Goal: Task Accomplishment & Management: Use online tool/utility

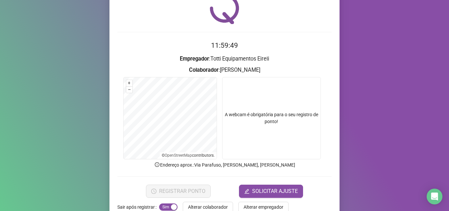
scroll to position [46, 0]
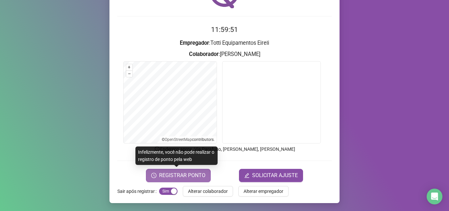
click at [176, 175] on span "REGISTRAR PONTO" at bounding box center [182, 175] width 46 height 8
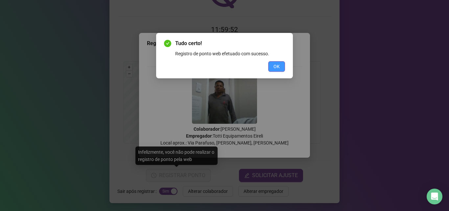
click at [280, 67] on button "OK" at bounding box center [276, 66] width 17 height 11
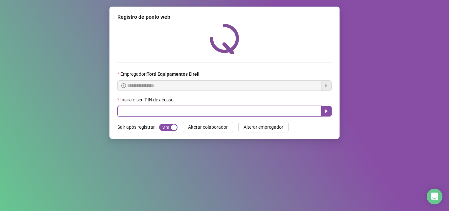
click at [129, 112] on input "text" at bounding box center [219, 111] width 204 height 11
type input "*****"
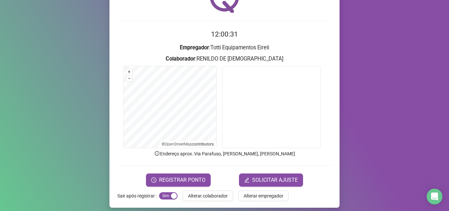
scroll to position [46, 0]
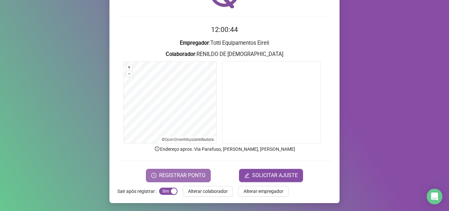
click at [180, 173] on span "REGISTRAR PONTO" at bounding box center [182, 175] width 46 height 8
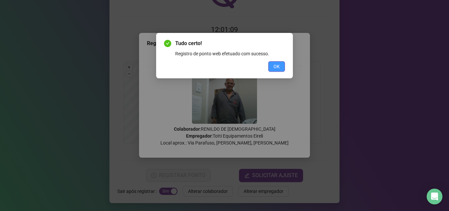
click at [274, 66] on span "OK" at bounding box center [276, 66] width 6 height 7
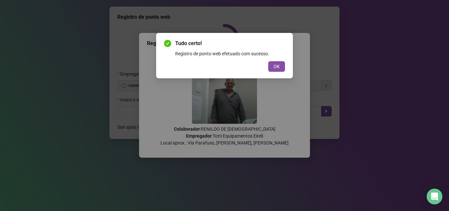
scroll to position [0, 0]
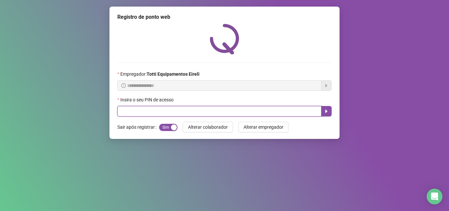
click at [142, 109] on input "text" at bounding box center [219, 111] width 204 height 11
type input "*****"
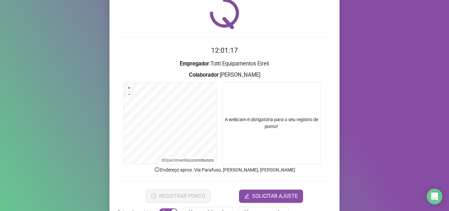
scroll to position [46, 0]
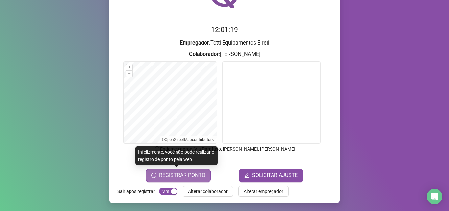
click at [176, 174] on span "REGISTRAR PONTO" at bounding box center [182, 175] width 46 height 8
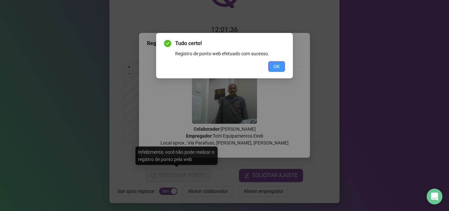
click at [279, 66] on span "OK" at bounding box center [276, 66] width 6 height 7
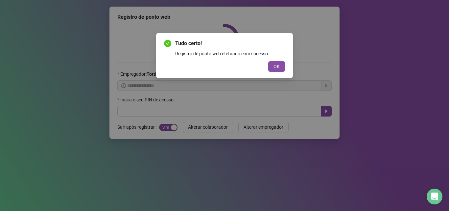
scroll to position [0, 0]
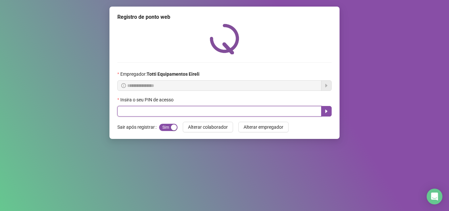
click at [145, 109] on input "text" at bounding box center [219, 111] width 204 height 11
type input "*****"
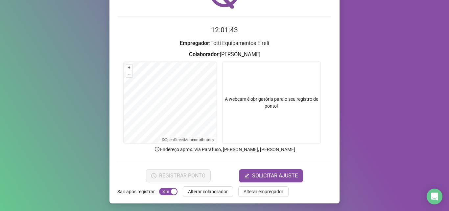
scroll to position [46, 0]
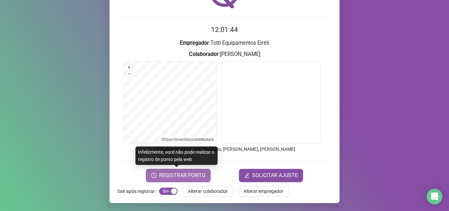
click at [174, 175] on span "REGISTRAR PONTO" at bounding box center [182, 175] width 46 height 8
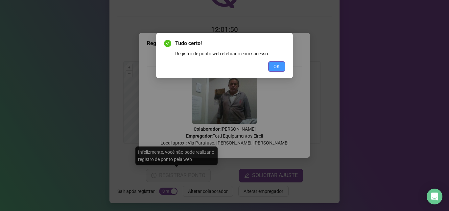
click at [278, 67] on span "OK" at bounding box center [276, 66] width 6 height 7
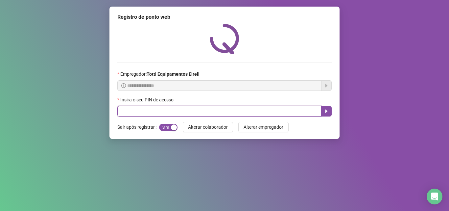
click at [163, 113] on input "text" at bounding box center [219, 111] width 204 height 11
type input "*****"
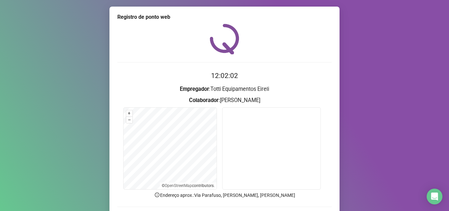
scroll to position [46, 0]
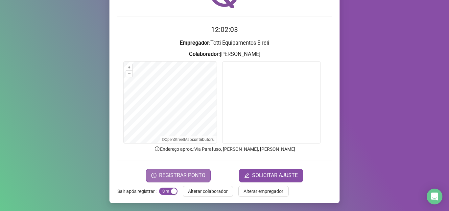
click at [172, 177] on span "REGISTRAR PONTO" at bounding box center [182, 175] width 46 height 8
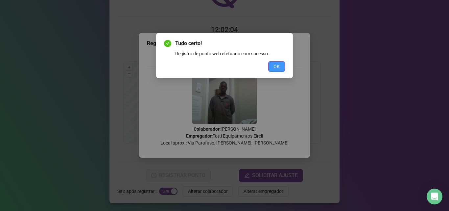
drag, startPoint x: 281, startPoint y: 66, endPoint x: 251, endPoint y: 76, distance: 31.2
click at [280, 66] on button "OK" at bounding box center [276, 66] width 17 height 11
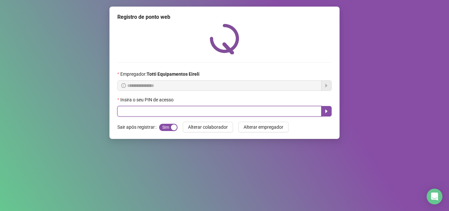
click at [133, 112] on input "text" at bounding box center [219, 111] width 204 height 11
type input "*****"
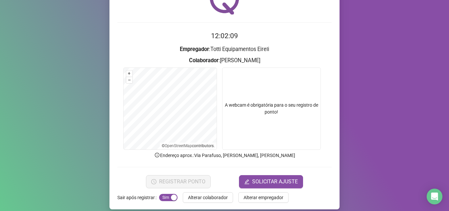
scroll to position [46, 0]
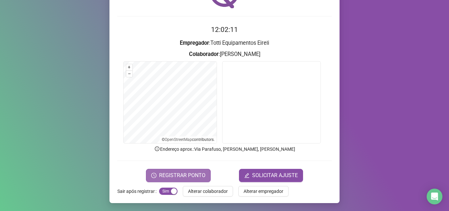
click at [172, 178] on span "REGISTRAR PONTO" at bounding box center [182, 175] width 46 height 8
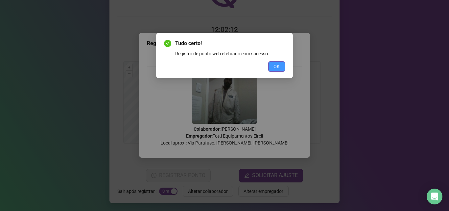
click at [275, 69] on span "OK" at bounding box center [276, 66] width 6 height 7
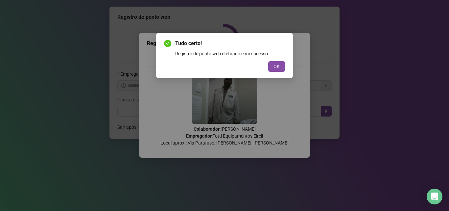
scroll to position [0, 0]
